Goal: Find contact information: Find contact information

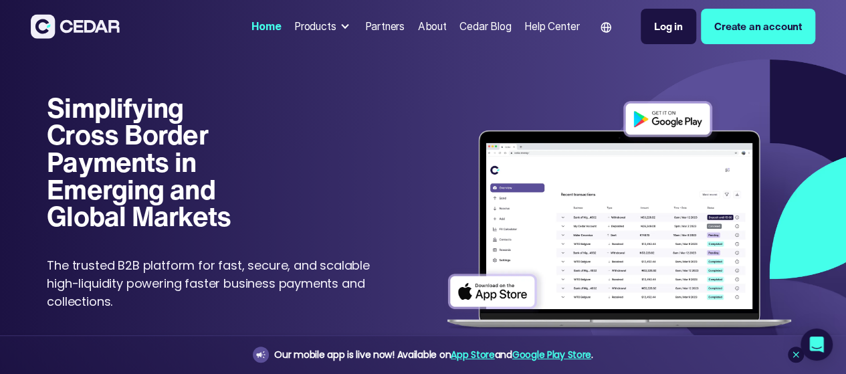
click at [418, 31] on div "About" at bounding box center [432, 26] width 29 height 15
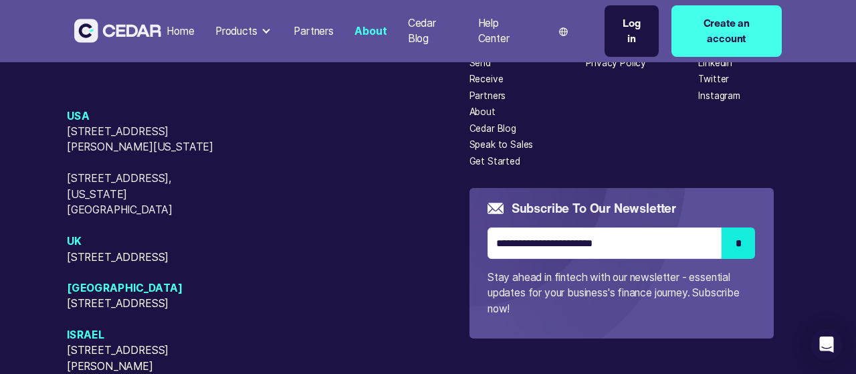
scroll to position [3278, 0]
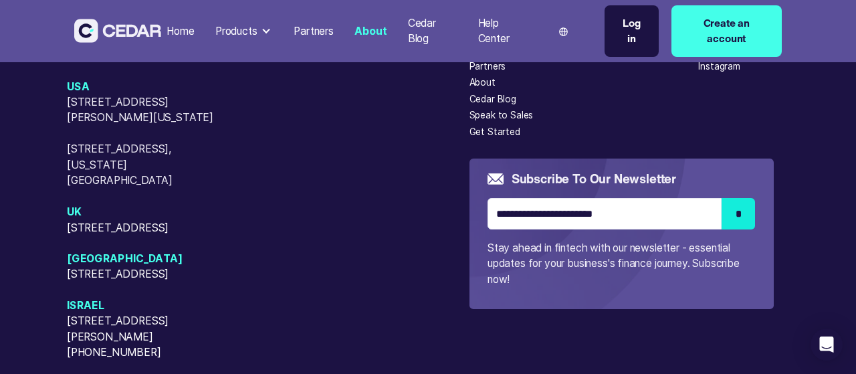
drag, startPoint x: 116, startPoint y: 213, endPoint x: 162, endPoint y: 217, distance: 45.7
click at [162, 220] on span "[STREET_ADDRESS]" at bounding box center [149, 227] width 164 height 15
drag, startPoint x: 110, startPoint y: 208, endPoint x: 84, endPoint y: 213, distance: 26.0
click at [84, 220] on span "[STREET_ADDRESS]" at bounding box center [149, 227] width 164 height 15
copy span "FKGB"
